Goal: Transaction & Acquisition: Purchase product/service

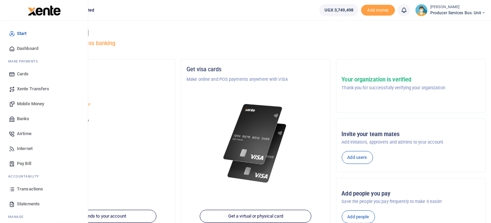
click at [39, 104] on span "Mobile Money" at bounding box center [30, 103] width 27 height 7
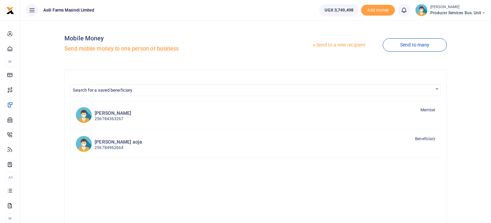
click at [357, 48] on link "Send to a new recipient" at bounding box center [338, 45] width 88 height 12
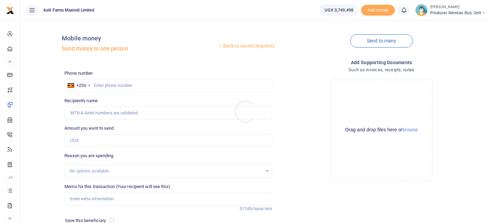
click at [100, 84] on div at bounding box center [245, 111] width 491 height 223
click at [94, 84] on input "text" at bounding box center [168, 85] width 208 height 13
paste input "0705350869"
click at [94, 84] on input "0705350869" at bounding box center [168, 85] width 208 height 13
type input "0705350869"
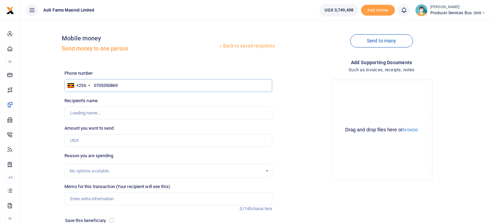
type input "Saad Musoke"
type input "0705350869"
click at [41, 117] on div "Back to saved recipients Mobile money Send money to one person Send to many Pho…" at bounding box center [255, 148] width 465 height 245
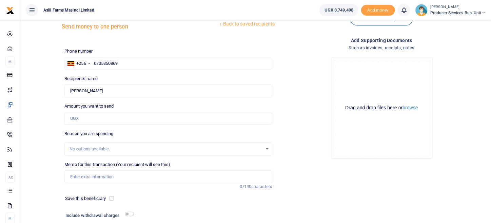
scroll to position [34, 0]
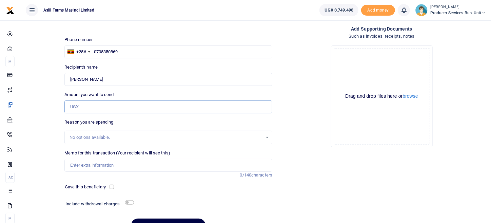
click at [118, 105] on input "Amount you want to send" at bounding box center [168, 106] width 208 height 13
type input "1,040,000"
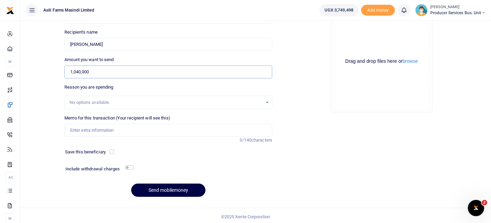
scroll to position [70, 0]
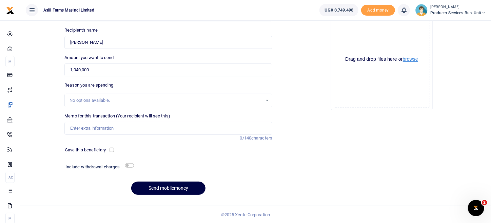
click at [409, 60] on button "browse" at bounding box center [409, 59] width 15 height 5
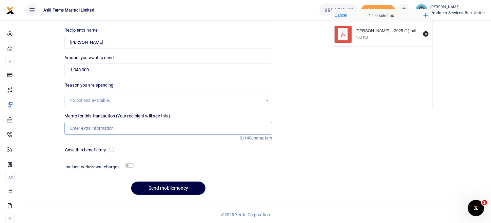
click at [118, 133] on input "Memo for this transaction (Your recipient will see this)" at bounding box center [168, 128] width 208 height 13
type input "Federico vehicle hire september 2025"
click at [192, 190] on button "Send mobilemoney" at bounding box center [168, 187] width 74 height 13
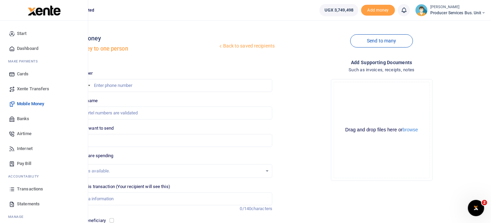
click at [32, 105] on span "Mobile Money" at bounding box center [30, 103] width 27 height 7
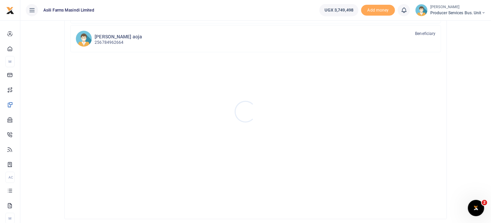
scroll to position [131, 0]
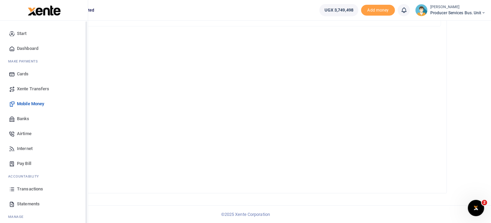
click at [34, 189] on span "Transactions" at bounding box center [30, 188] width 26 height 7
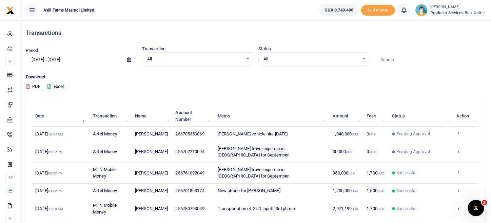
click at [462, 131] on td "View details Send again" at bounding box center [465, 133] width 27 height 15
click at [456, 134] on icon at bounding box center [458, 133] width 4 height 5
click at [444, 143] on link "View details" at bounding box center [434, 144] width 54 height 9
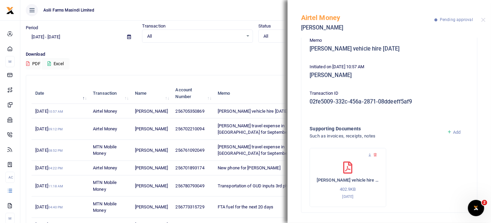
scroll to position [34, 0]
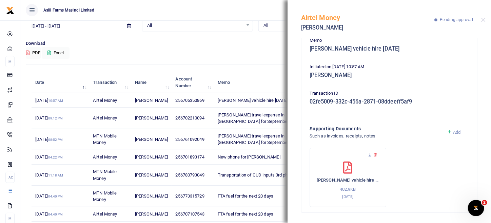
click at [343, 168] on icon at bounding box center [347, 167] width 9 height 12
click at [345, 166] on icon at bounding box center [347, 167] width 9 height 12
click at [369, 153] on icon at bounding box center [369, 154] width 4 height 4
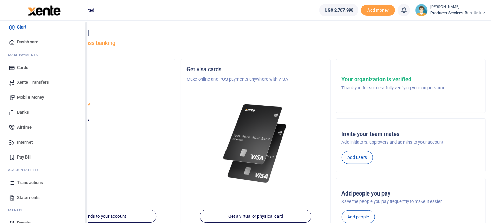
scroll to position [19, 0]
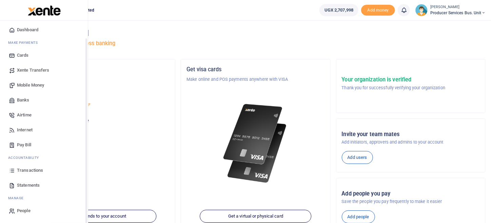
click at [34, 172] on span "Transactions" at bounding box center [30, 170] width 26 height 7
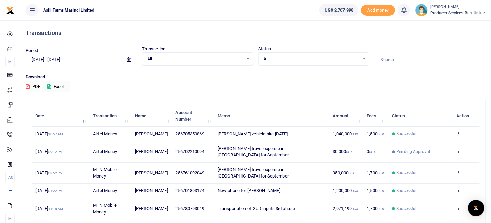
click at [459, 134] on icon at bounding box center [458, 133] width 4 height 5
click at [400, 131] on span "Successful" at bounding box center [406, 133] width 20 height 6
click at [457, 133] on icon at bounding box center [458, 133] width 4 height 5
click at [441, 147] on link "View details" at bounding box center [434, 144] width 54 height 9
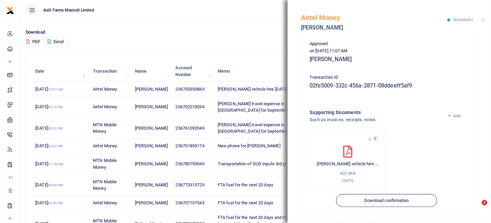
scroll to position [68, 0]
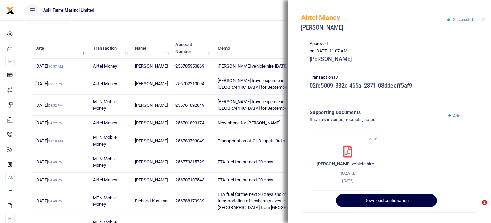
click at [398, 199] on button "Download confirmation" at bounding box center [386, 200] width 101 height 13
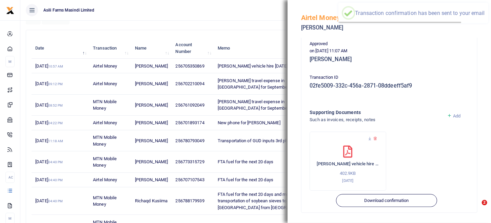
click at [387, 6] on div "× Transaction confirmation has been sent to your email OK No Cancel" at bounding box center [413, 13] width 150 height 20
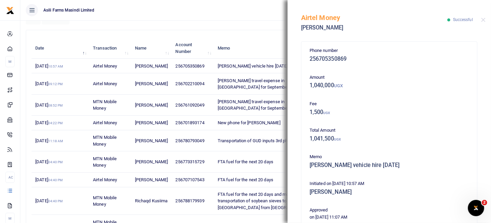
scroll to position [0, 0]
click at [481, 23] on div "Airtel Money [PERSON_NAME] Successful" at bounding box center [388, 19] width 203 height 38
click at [484, 19] on button "Close" at bounding box center [483, 20] width 4 height 4
